Goal: Information Seeking & Learning: Find specific fact

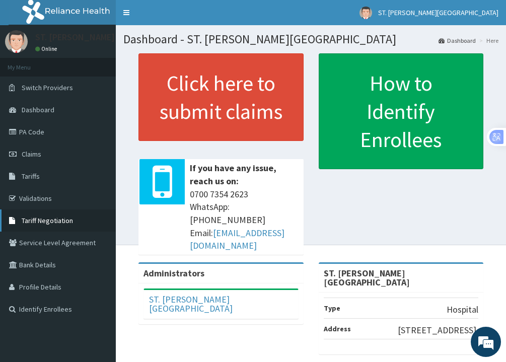
click at [61, 221] on span "Tariff Negotiation" at bounding box center [47, 220] width 51 height 9
click at [43, 177] on link "Tariffs" at bounding box center [58, 176] width 116 height 22
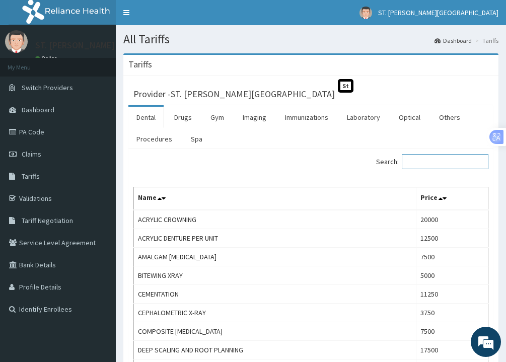
click at [420, 159] on input "Search:" at bounding box center [445, 161] width 87 height 15
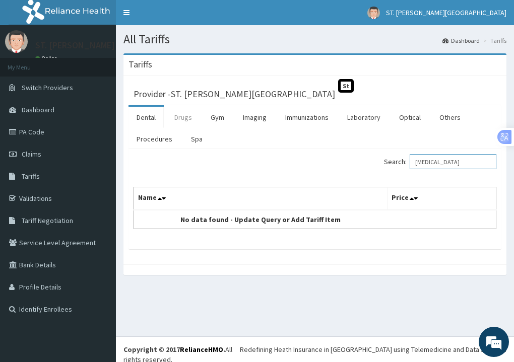
type input "artesunate"
click at [193, 119] on link "Drugs" at bounding box center [183, 117] width 34 height 21
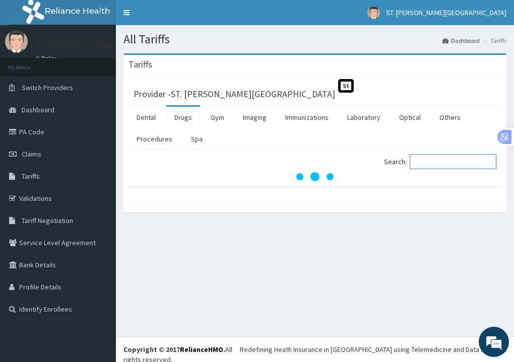
click at [448, 164] on input "Search:" at bounding box center [453, 161] width 87 height 15
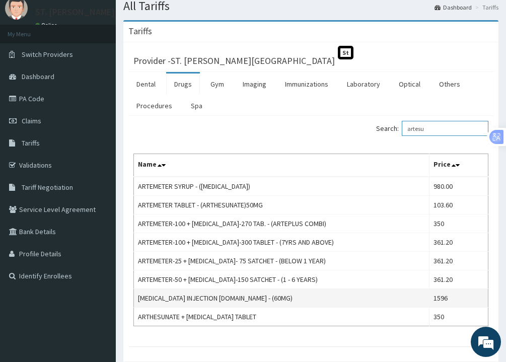
scroll to position [50, 0]
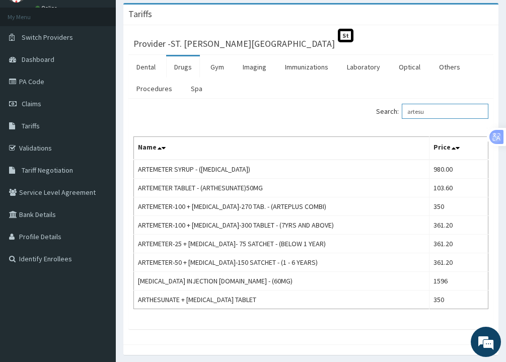
type input "artesu"
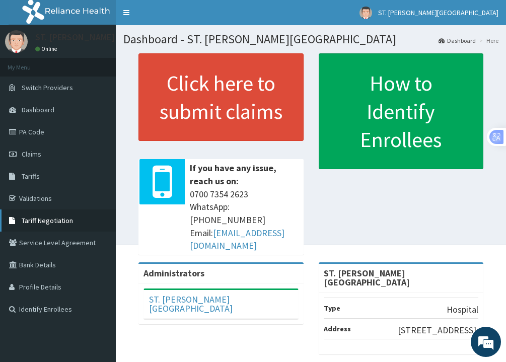
click at [46, 221] on span "Tariff Negotiation" at bounding box center [47, 220] width 51 height 9
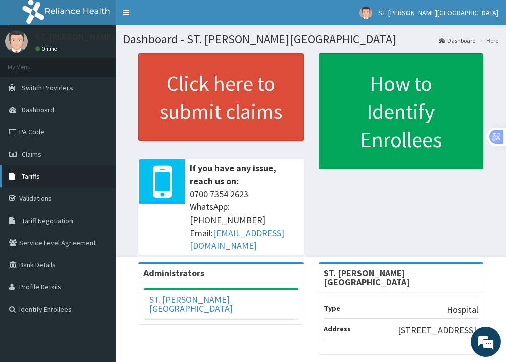
click at [31, 179] on span "Tariffs" at bounding box center [31, 176] width 18 height 9
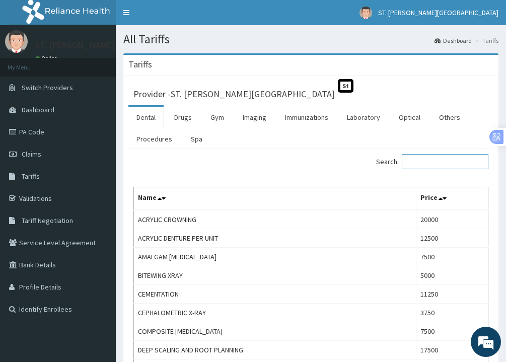
click at [434, 165] on input "Search:" at bounding box center [445, 161] width 87 height 15
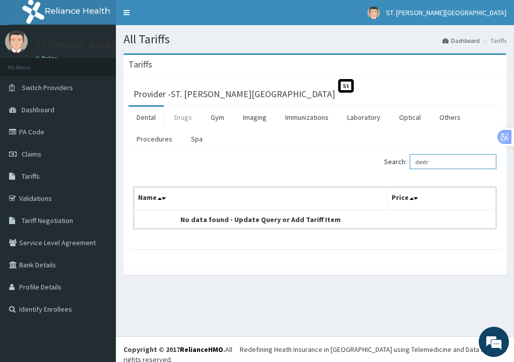
type input "dextr"
click at [171, 118] on link "Drugs" at bounding box center [183, 117] width 34 height 21
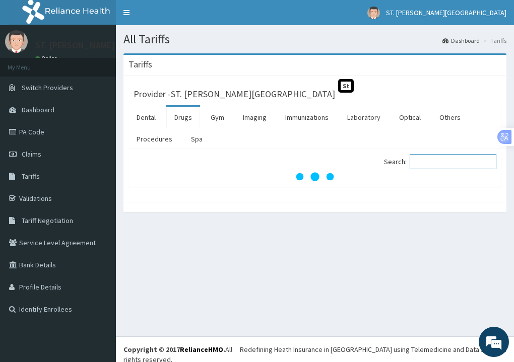
click at [452, 165] on input "Search:" at bounding box center [453, 161] width 87 height 15
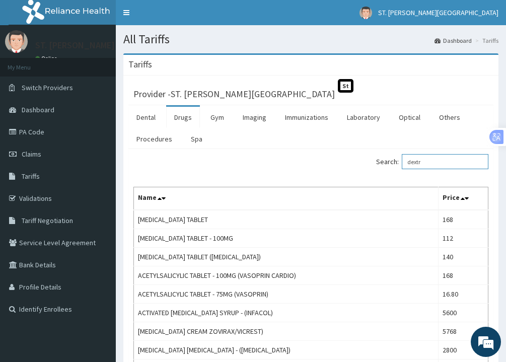
click at [444, 161] on input "dextr" at bounding box center [445, 161] width 87 height 15
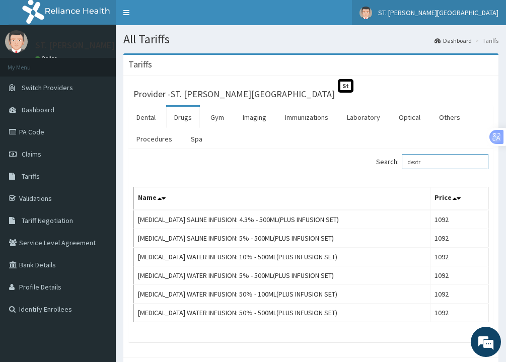
type input "dextr"
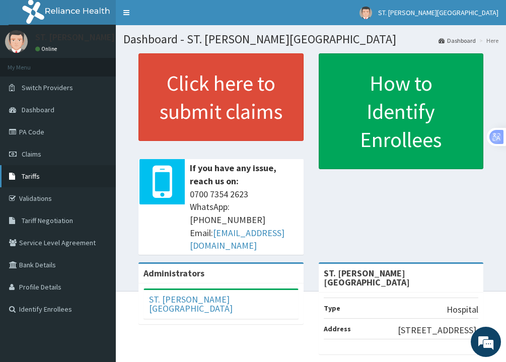
click at [37, 179] on span "Tariffs" at bounding box center [31, 176] width 18 height 9
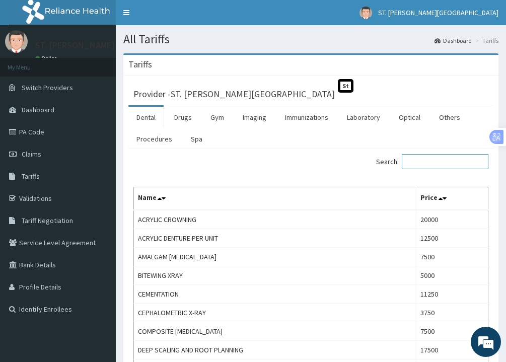
click at [440, 160] on input "Search:" at bounding box center [445, 161] width 87 height 15
click at [180, 113] on link "Drugs" at bounding box center [183, 117] width 34 height 21
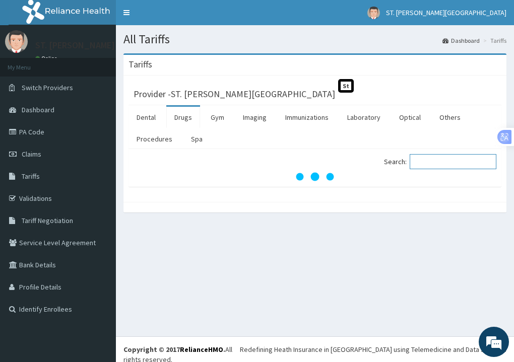
click at [444, 163] on input "Search:" at bounding box center [453, 161] width 87 height 15
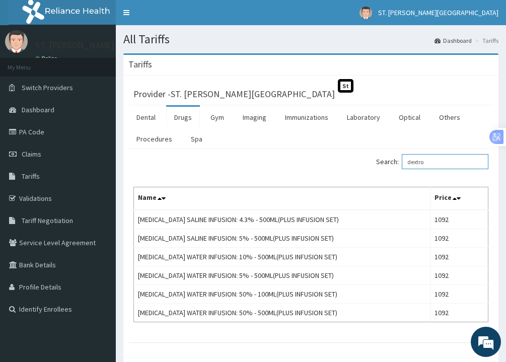
type input "dextro"
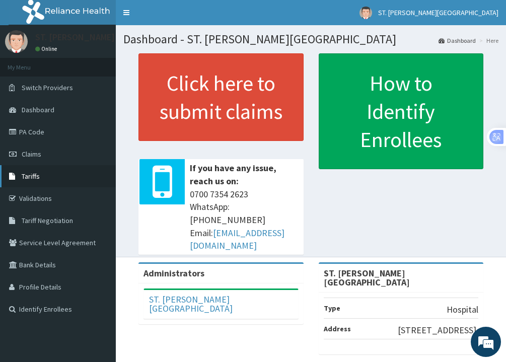
click at [30, 176] on span "Tariffs" at bounding box center [31, 176] width 18 height 9
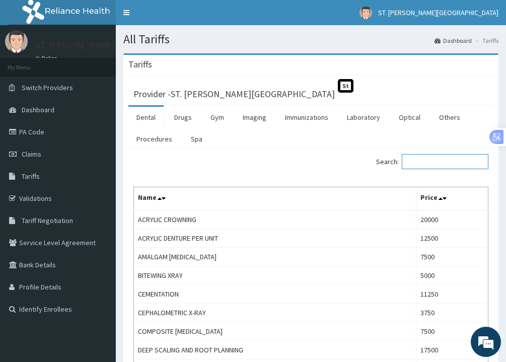
click at [433, 163] on input "Search:" at bounding box center [445, 161] width 87 height 15
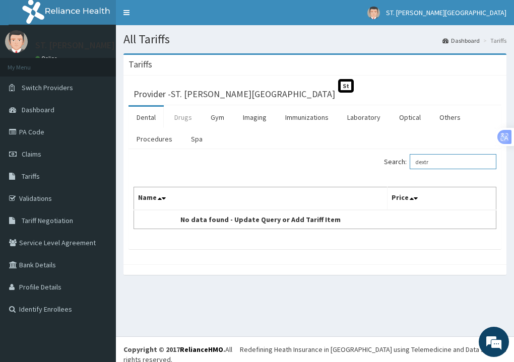
type input "dextr"
click at [179, 116] on link "Drugs" at bounding box center [183, 117] width 34 height 21
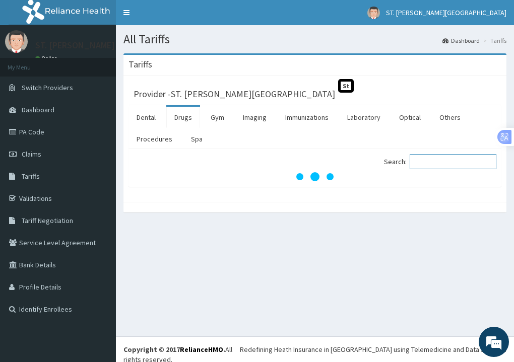
click at [430, 162] on input "Search:" at bounding box center [453, 161] width 87 height 15
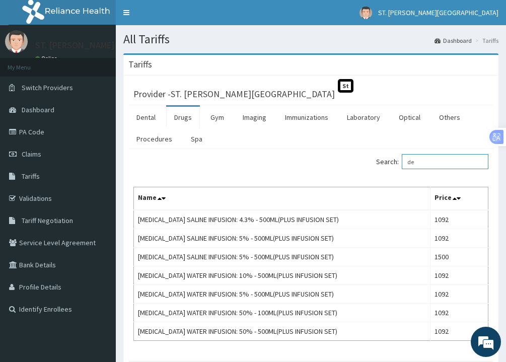
type input "d"
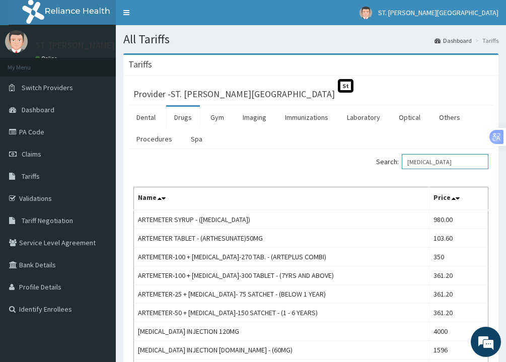
type input "artesunate"
click at [40, 131] on link "PA Code" at bounding box center [58, 132] width 116 height 22
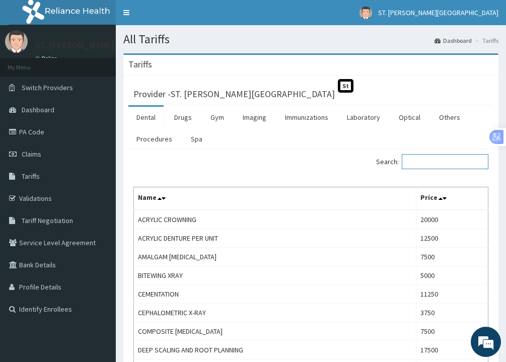
click at [423, 163] on input "Search:" at bounding box center [445, 161] width 87 height 15
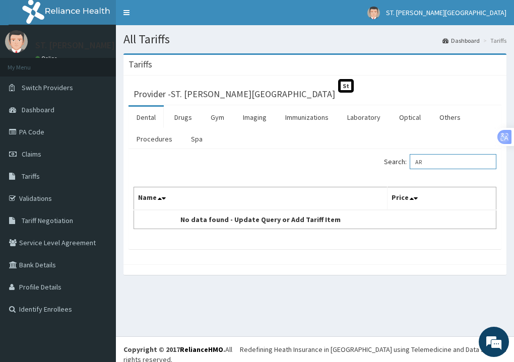
type input "A"
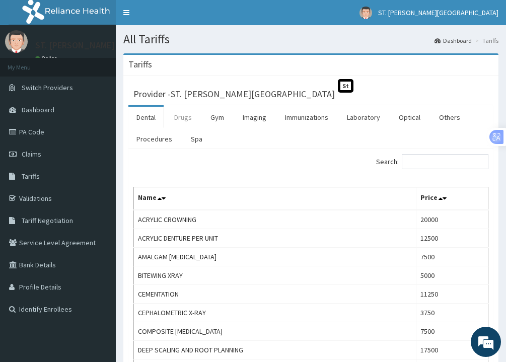
click at [186, 119] on link "Drugs" at bounding box center [183, 117] width 34 height 21
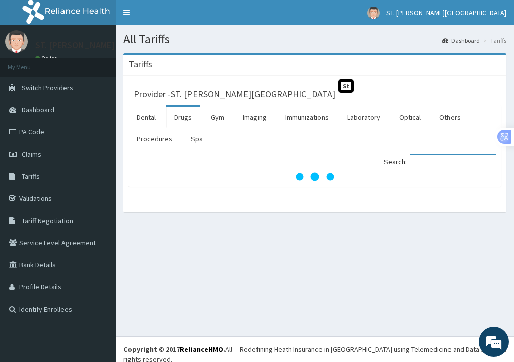
click at [430, 165] on input "Search:" at bounding box center [453, 161] width 87 height 15
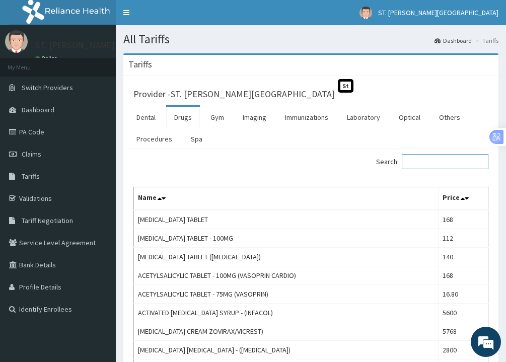
click at [430, 163] on input "Search:" at bounding box center [445, 161] width 87 height 15
click at [429, 161] on input "Search:" at bounding box center [445, 161] width 87 height 15
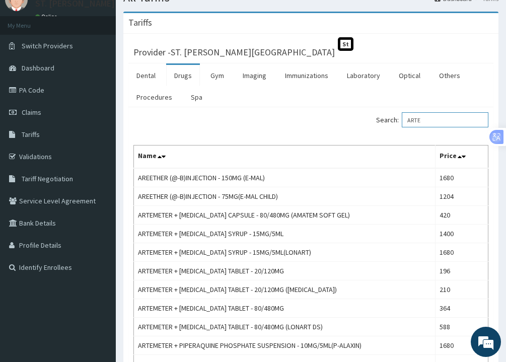
scroll to position [19, 0]
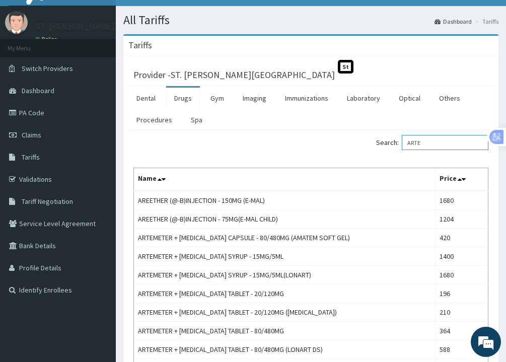
click at [435, 143] on input "ARTE" at bounding box center [445, 142] width 87 height 15
type input "A"
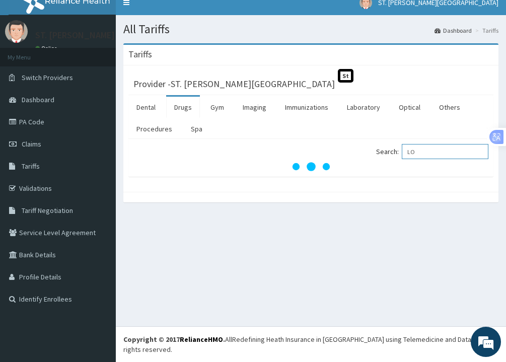
scroll to position [0, 0]
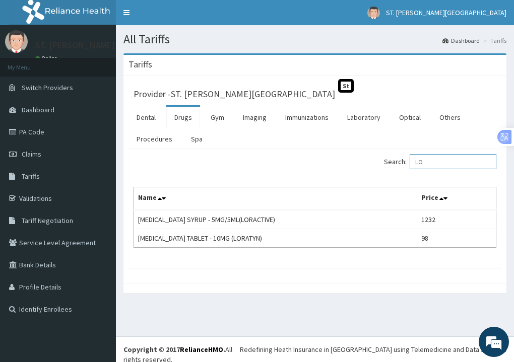
type input "L"
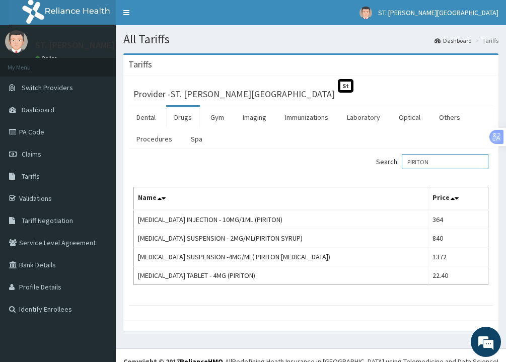
type input "PIRITON"
click at [40, 220] on span "Tariff Negotiation" at bounding box center [47, 220] width 51 height 9
